Goal: Information Seeking & Learning: Learn about a topic

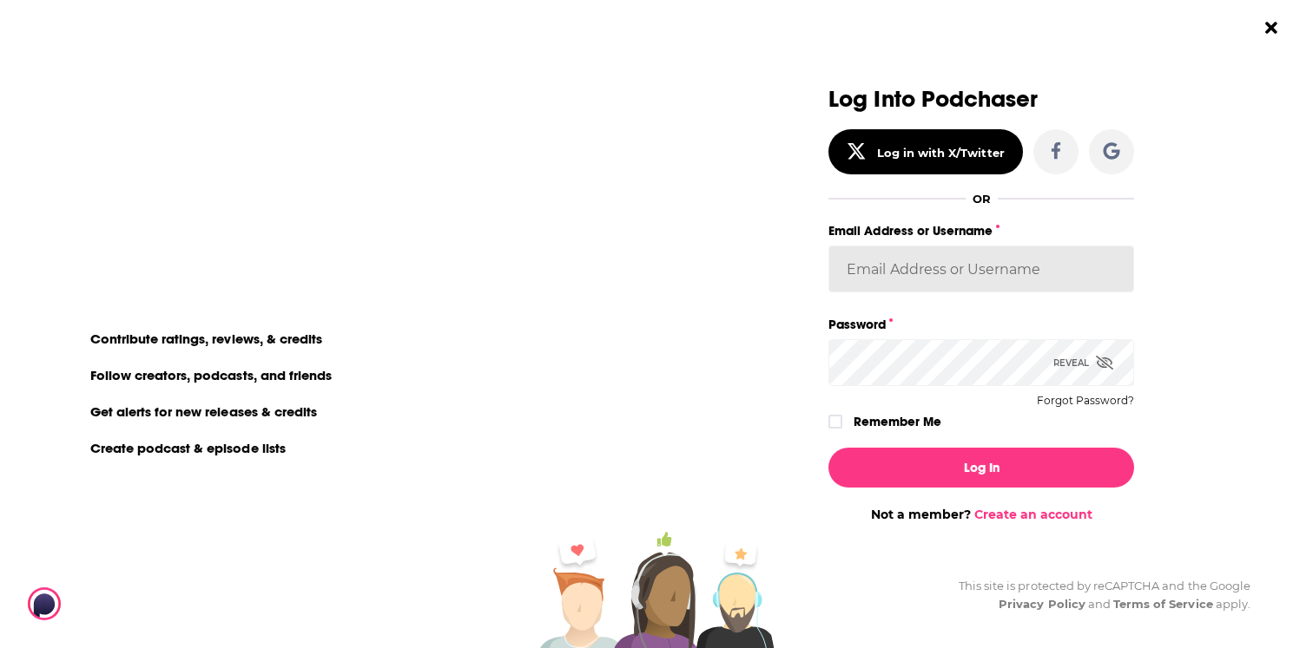
click at [976, 268] on input "Email Address or Username" at bounding box center [981, 269] width 306 height 47
type input "[EMAIL_ADDRESS][PERSON_NAME][DOMAIN_NAME]"
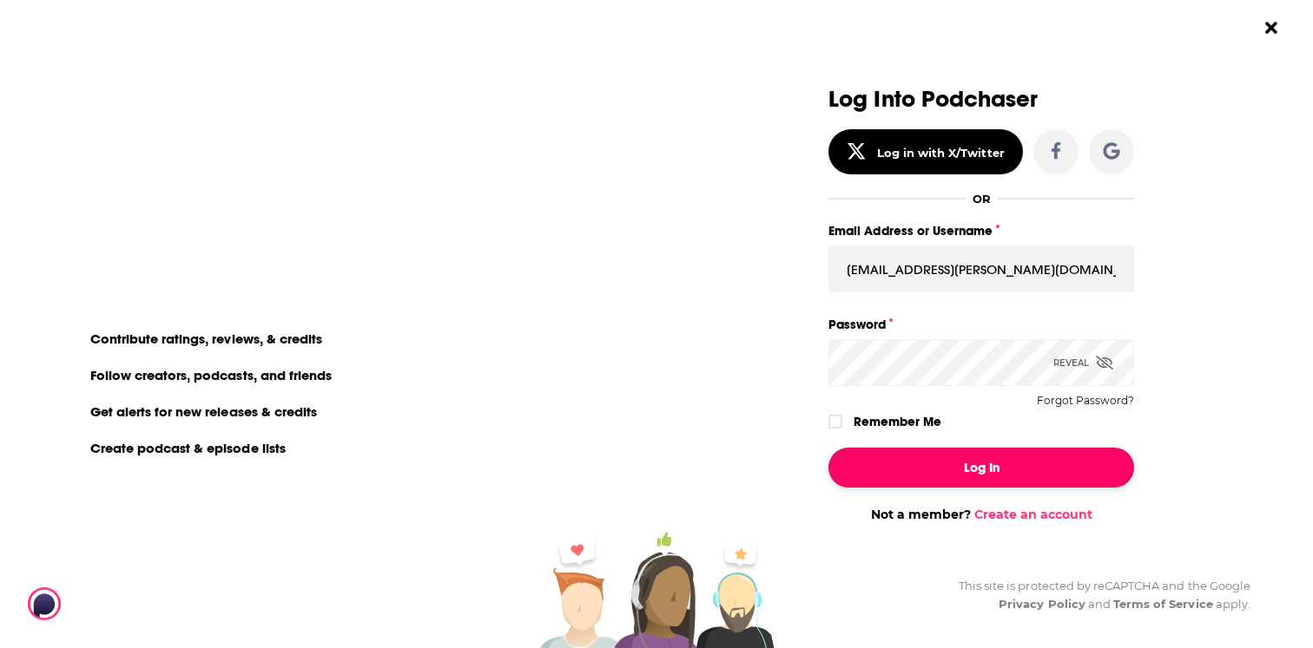
click at [942, 452] on button "Log In" at bounding box center [981, 468] width 306 height 40
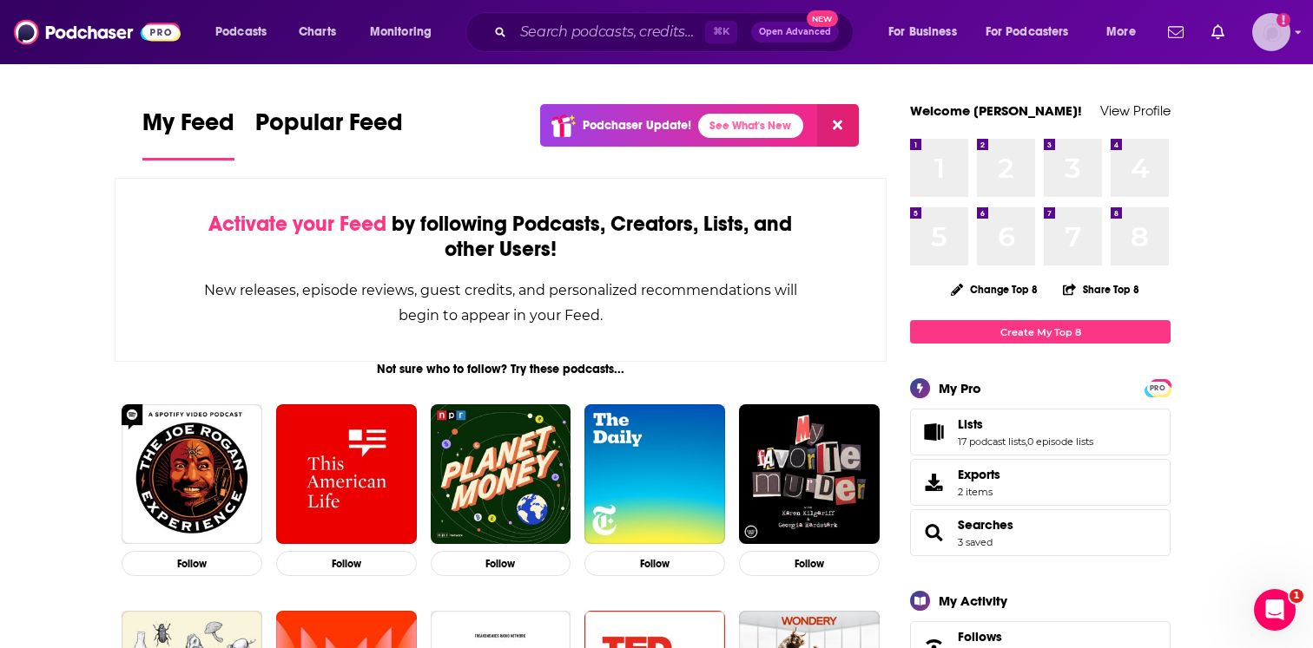
click at [1258, 40] on img "Logged in as EllaRoseMurphy" at bounding box center [1271, 32] width 38 height 38
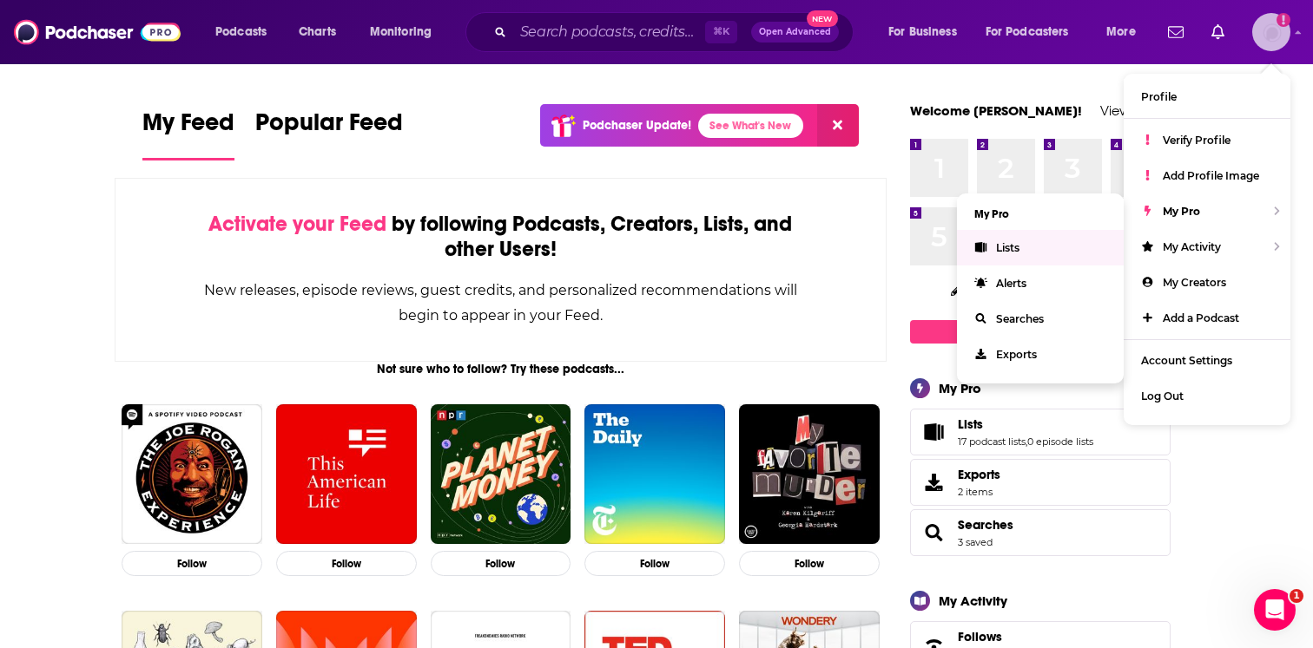
click at [1038, 246] on link "Lists" at bounding box center [1040, 248] width 167 height 36
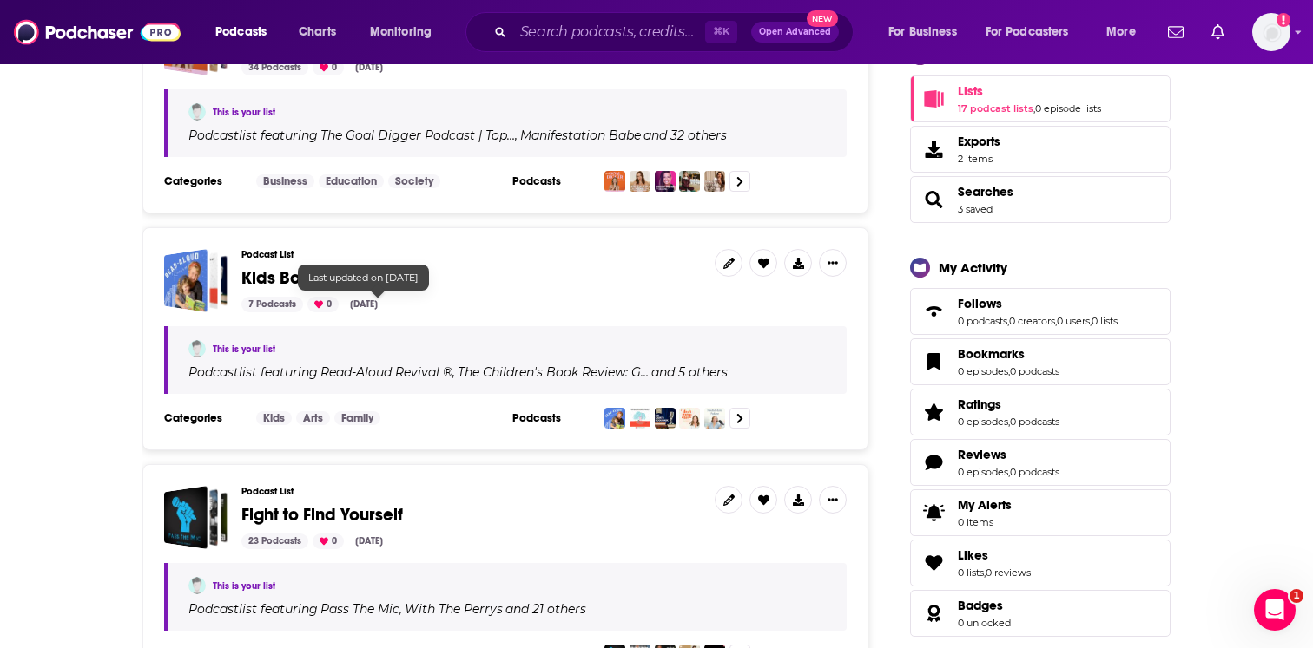
scroll to position [715, 0]
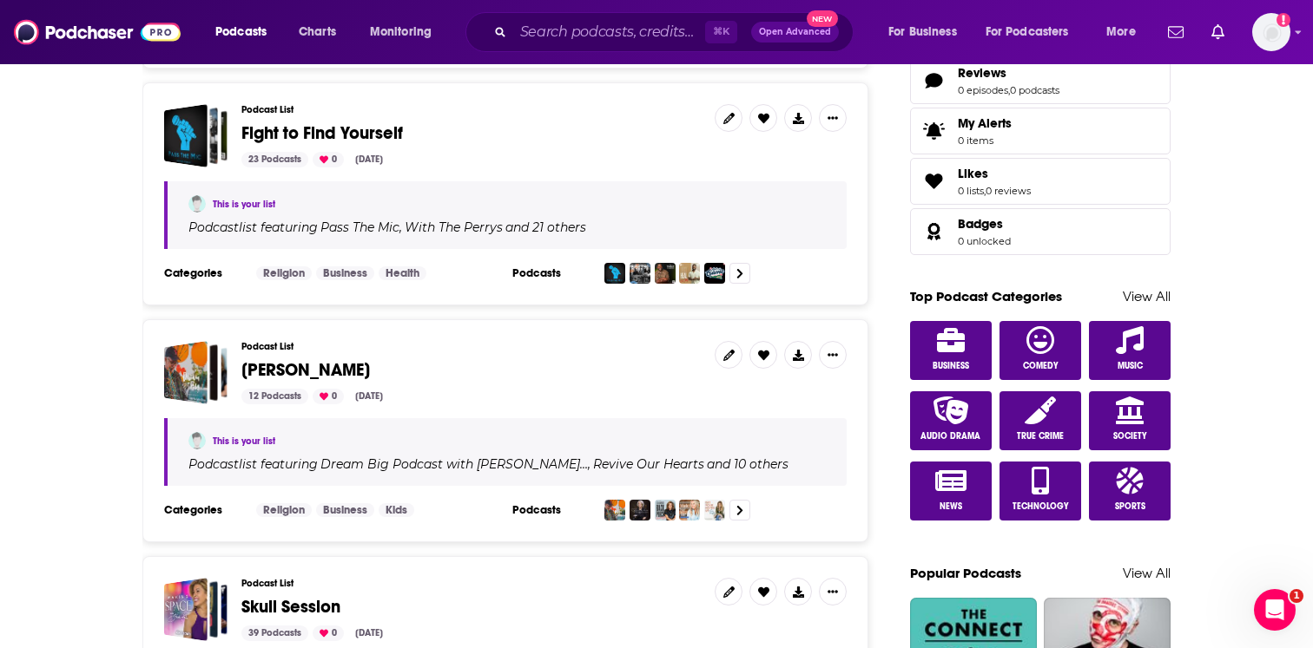
click at [310, 362] on span "[PERSON_NAME]" at bounding box center [305, 370] width 128 height 22
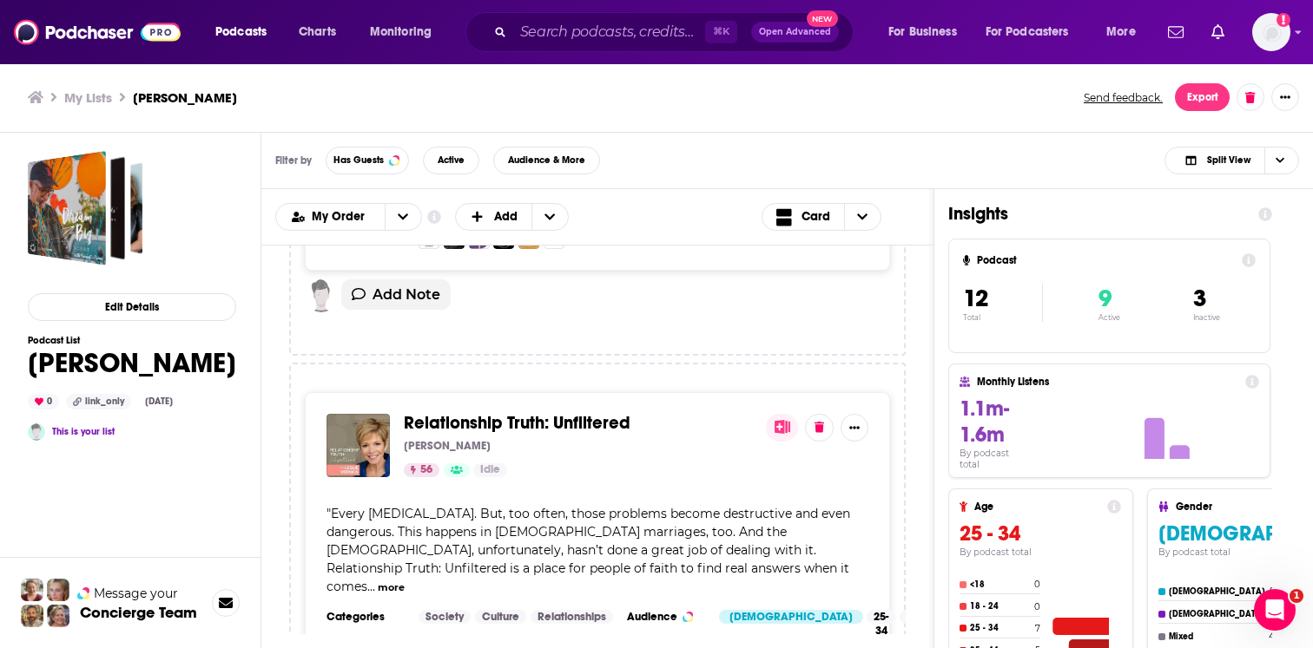
scroll to position [3793, 0]
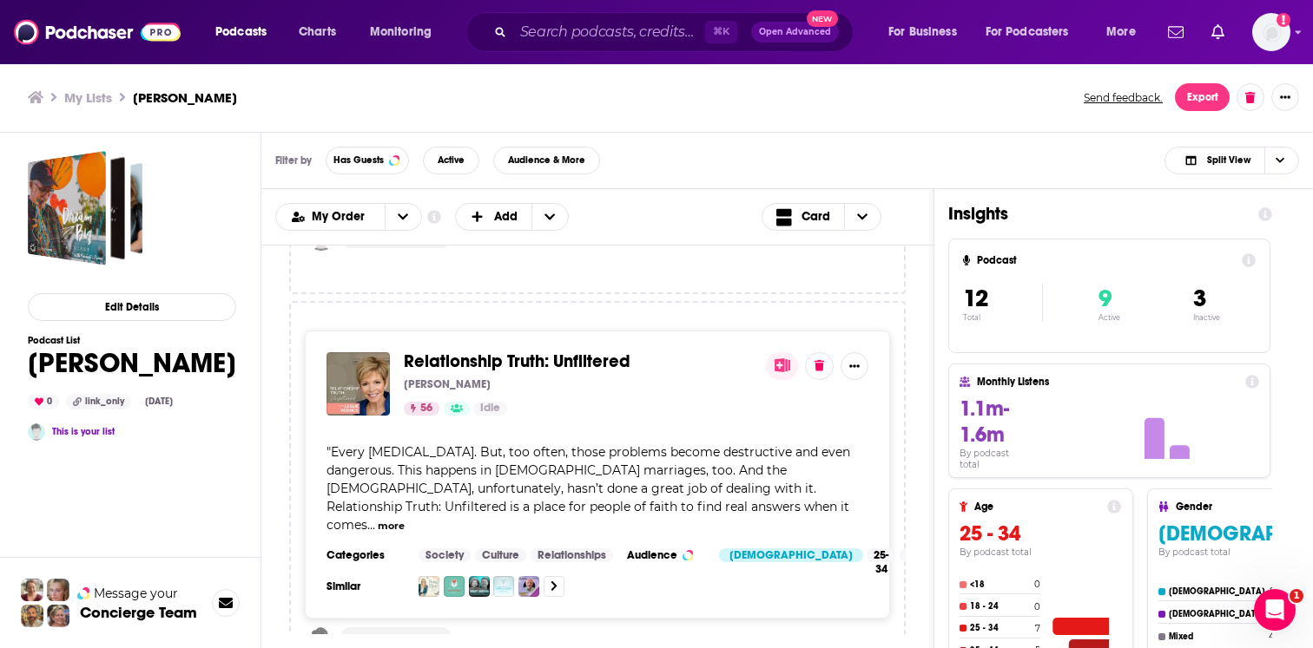
click at [553, 351] on span "Relationship Truth: Unfiltered" at bounding box center [517, 362] width 227 height 22
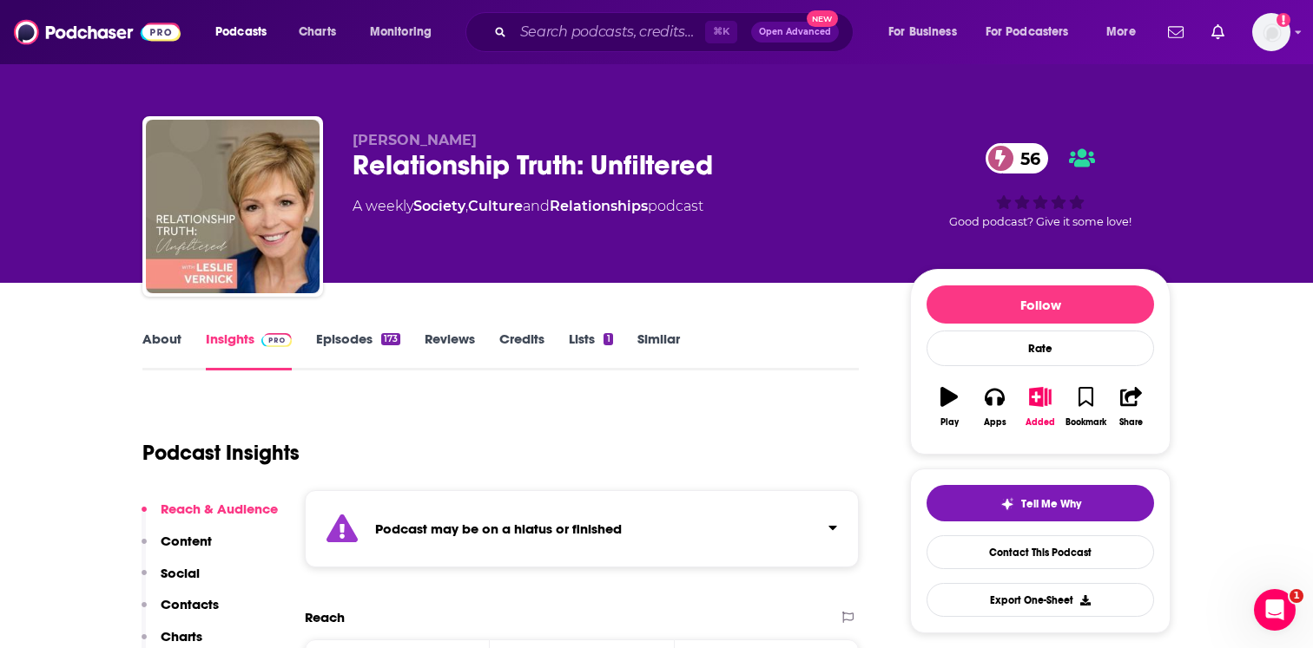
click at [436, 524] on strong "Podcast may be on a hiatus or finished" at bounding box center [498, 529] width 247 height 16
click at [484, 515] on div "Podcast may be on a hiatus or finished This podcast hasn't released an episode …" at bounding box center [559, 538] width 368 height 53
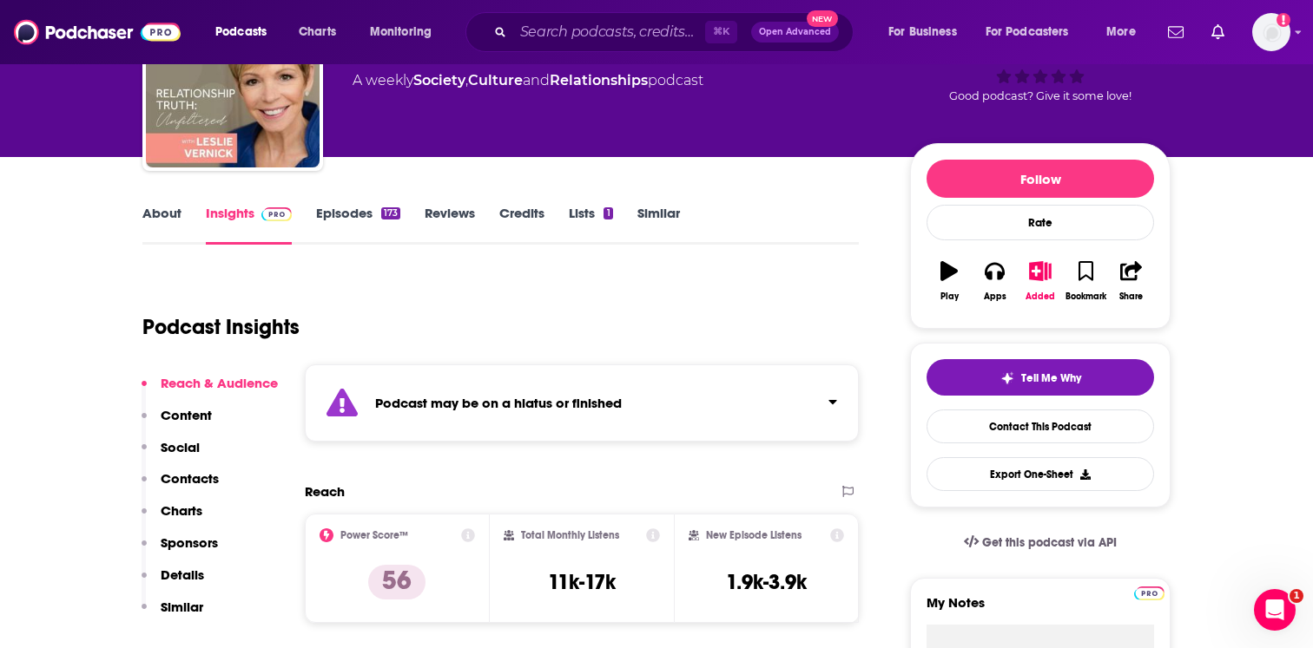
scroll to position [130, 0]
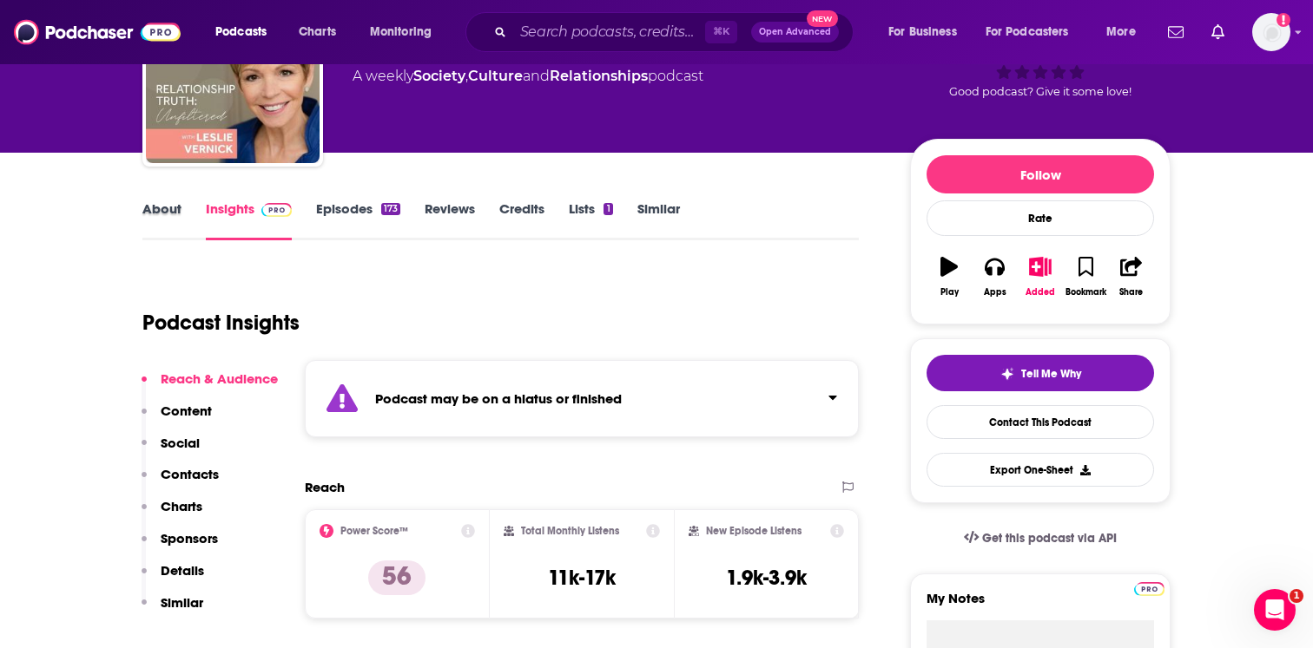
click at [184, 206] on div "About" at bounding box center [173, 221] width 63 height 40
click at [171, 216] on link "About" at bounding box center [161, 221] width 39 height 40
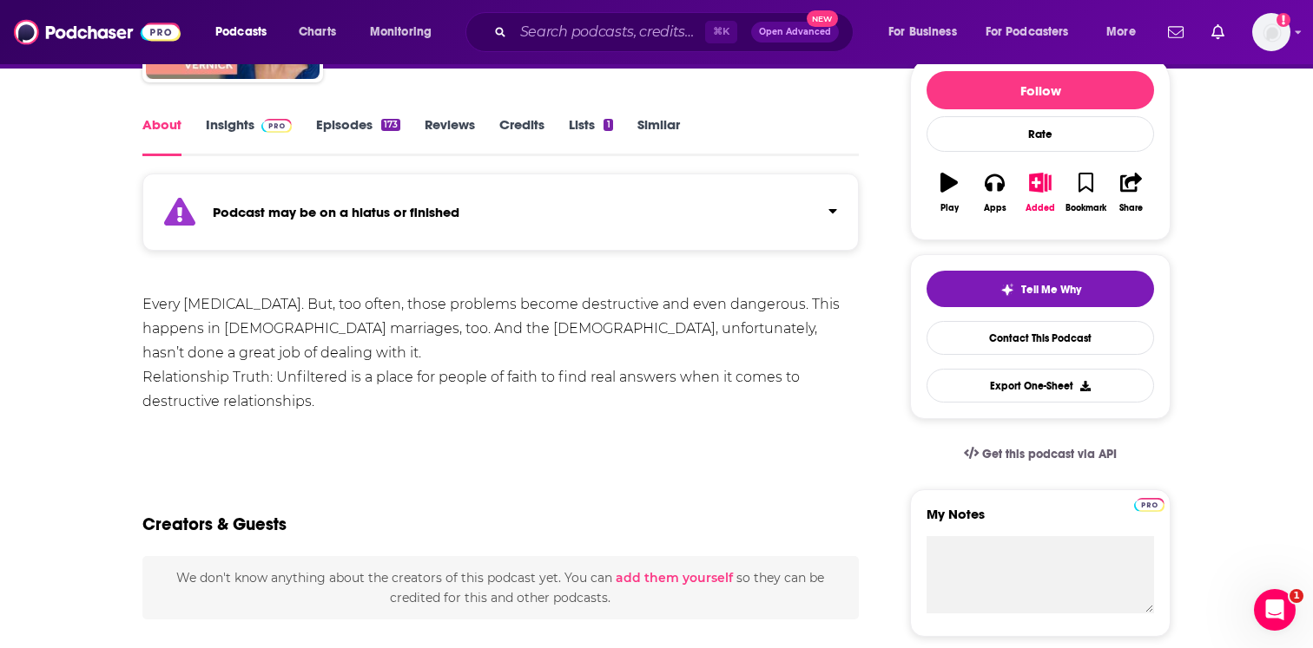
scroll to position [247, 0]
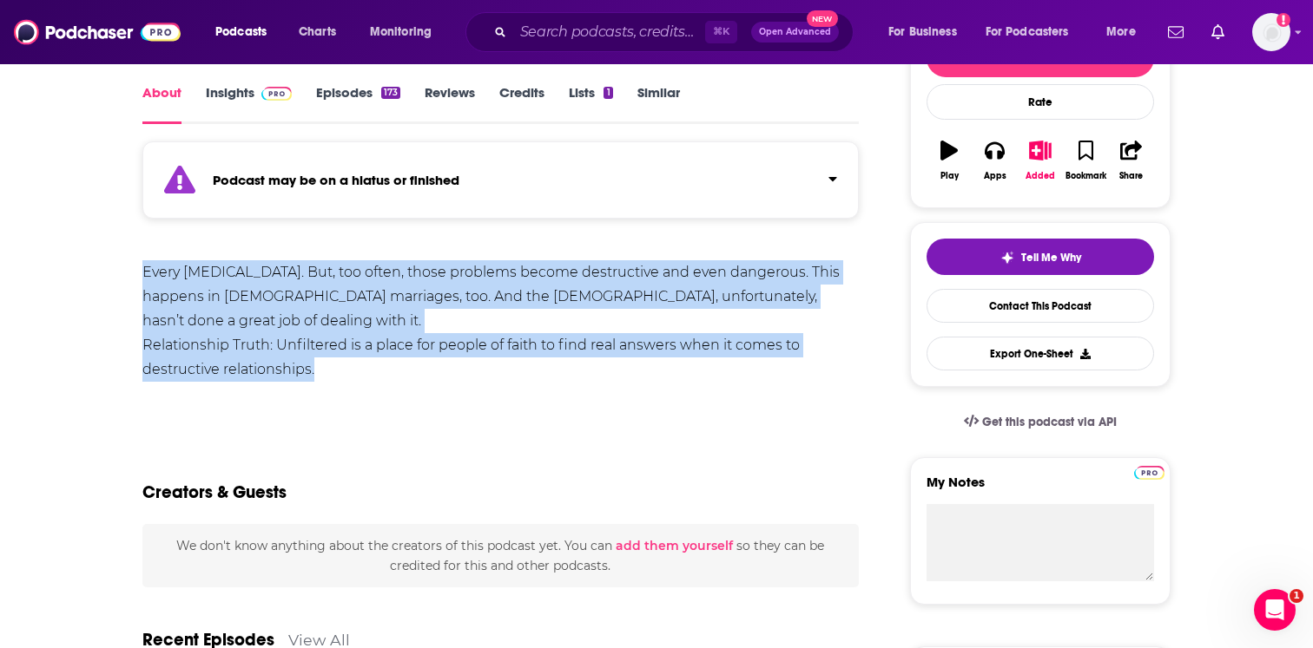
drag, startPoint x: 133, startPoint y: 271, endPoint x: 402, endPoint y: 369, distance: 286.4
copy div "Every [MEDICAL_DATA]. But, too often, those problems become destructive and eve…"
click at [261, 90] on img at bounding box center [276, 94] width 30 height 14
